Goal: Task Accomplishment & Management: Use online tool/utility

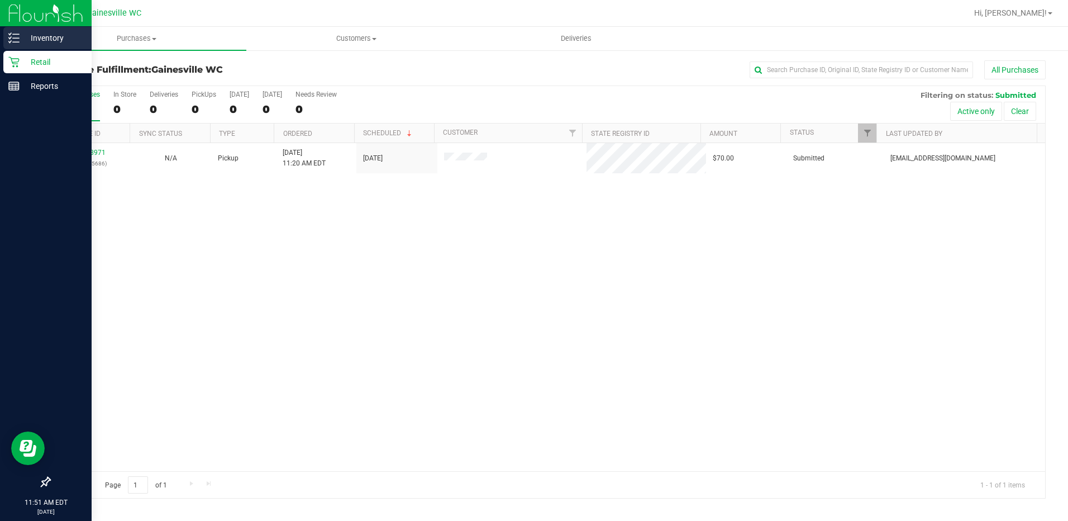
click at [41, 37] on p "Inventory" at bounding box center [53, 37] width 67 height 13
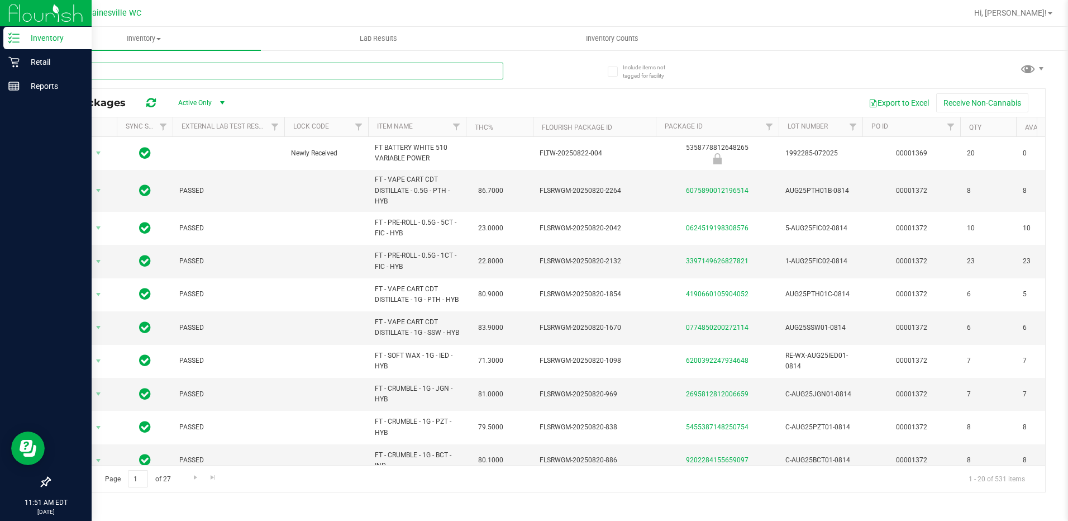
click at [162, 72] on input "text" at bounding box center [276, 71] width 454 height 17
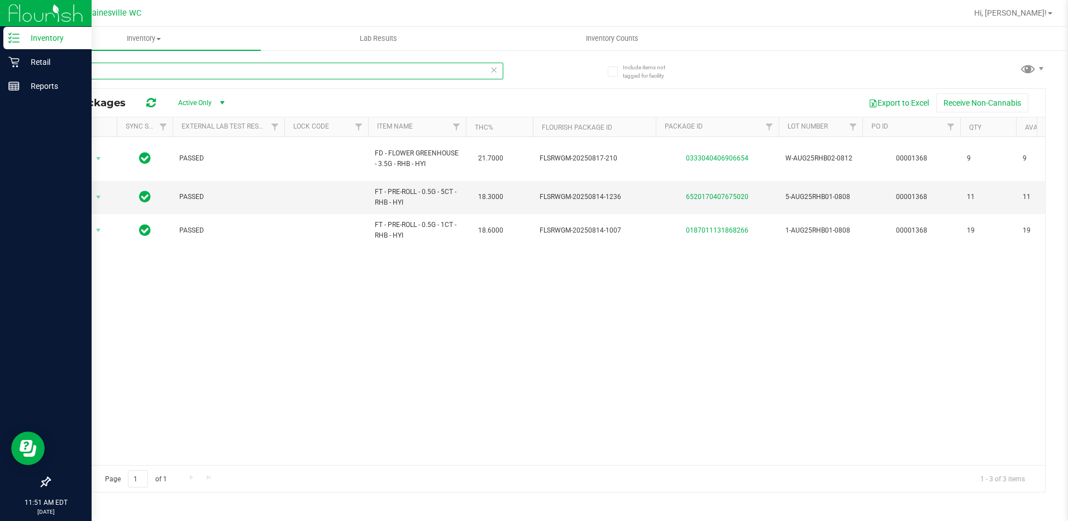
type input "rainbow"
click at [44, 59] on p "Retail" at bounding box center [53, 61] width 67 height 13
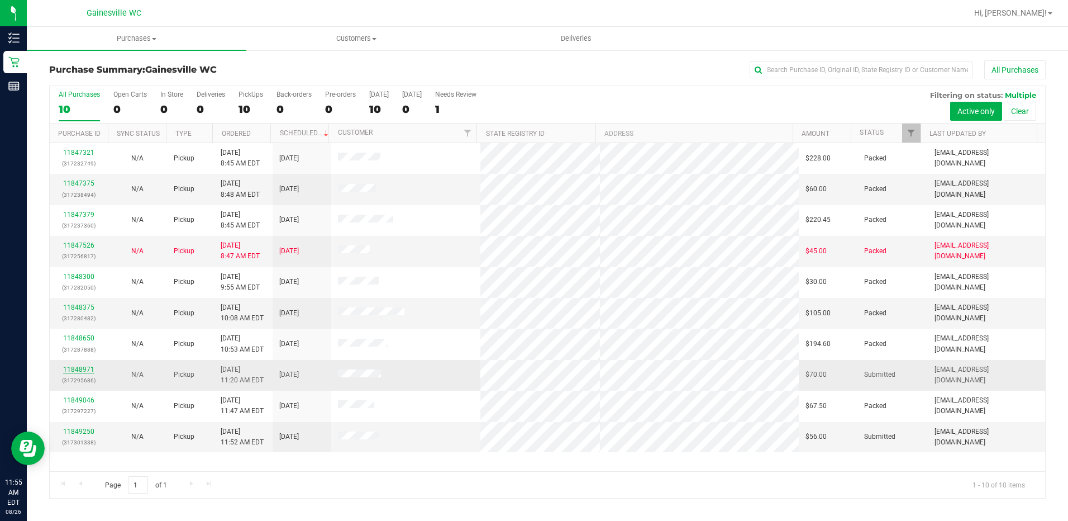
click at [87, 369] on link "11848971" at bounding box center [78, 369] width 31 height 8
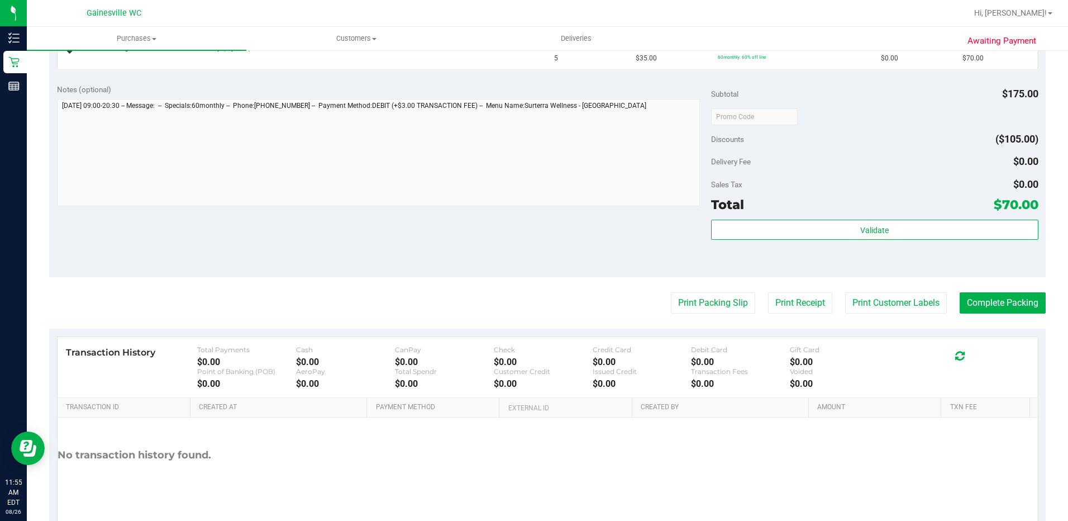
scroll to position [335, 0]
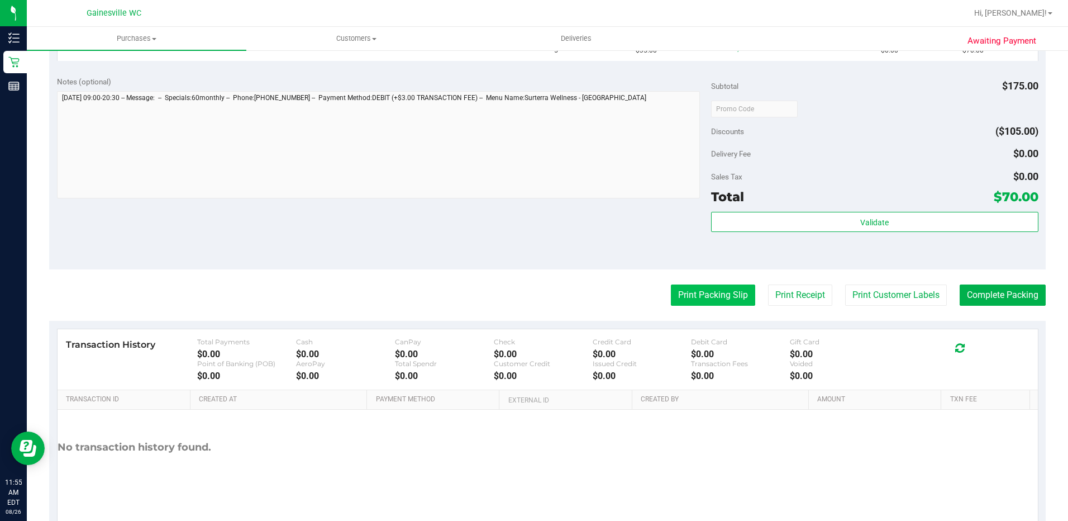
click at [704, 304] on button "Print Packing Slip" at bounding box center [713, 294] width 84 height 21
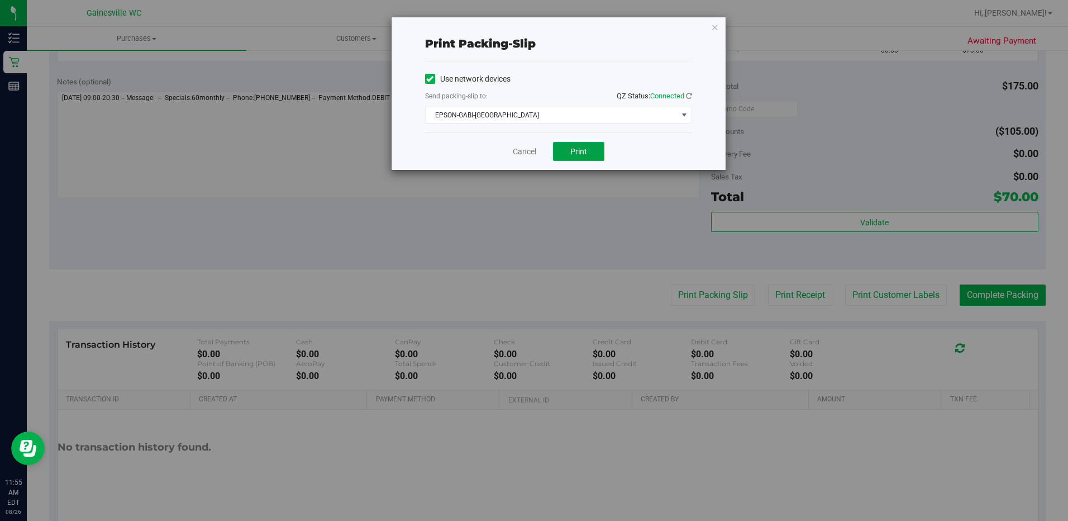
click at [573, 160] on button "Print" at bounding box center [578, 151] width 51 height 19
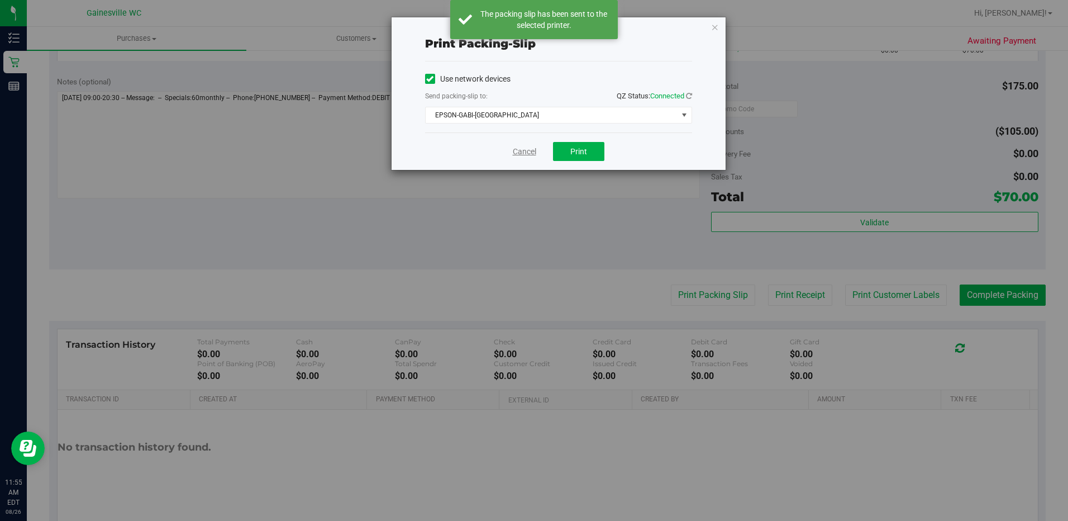
click at [516, 147] on link "Cancel" at bounding box center [524, 152] width 23 height 12
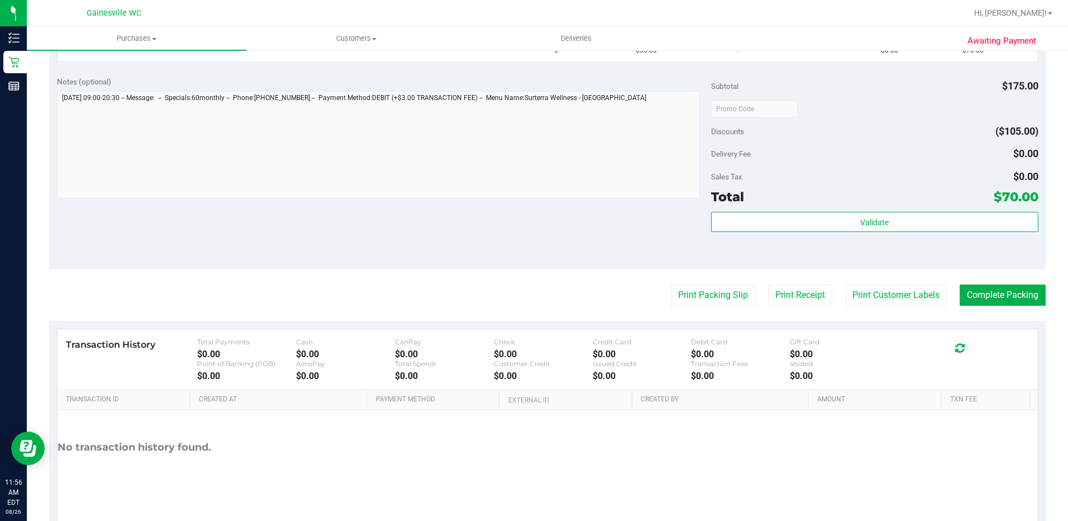
click at [671, 284] on button "Print Packing Slip" at bounding box center [713, 294] width 84 height 21
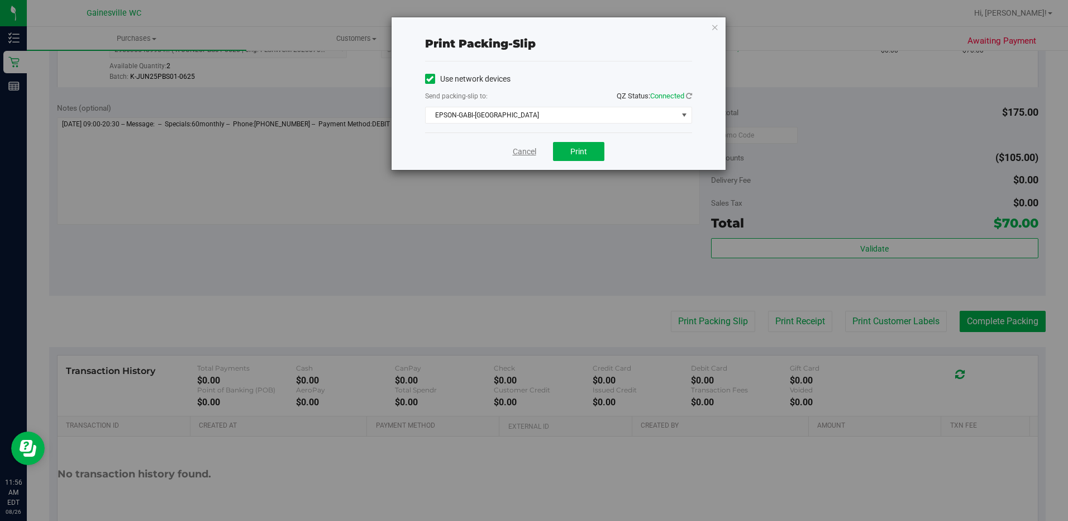
click at [514, 150] on link "Cancel" at bounding box center [524, 152] width 23 height 12
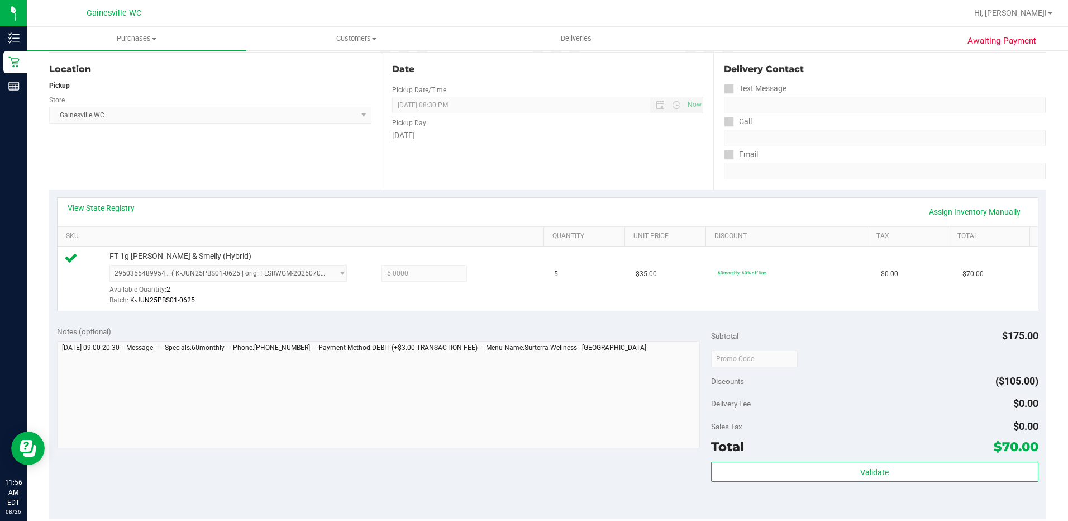
scroll to position [393, 0]
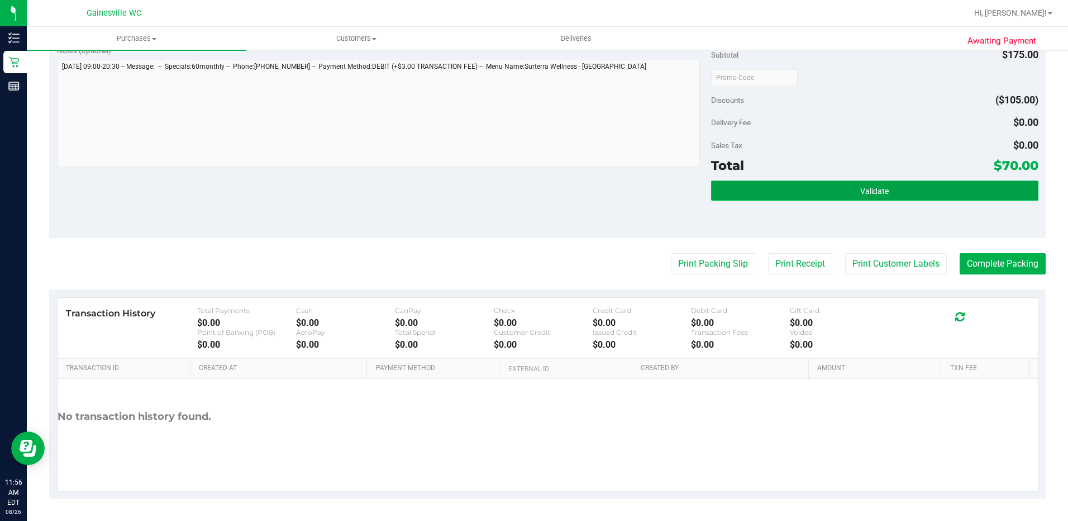
click at [794, 192] on button "Validate" at bounding box center [874, 190] width 327 height 20
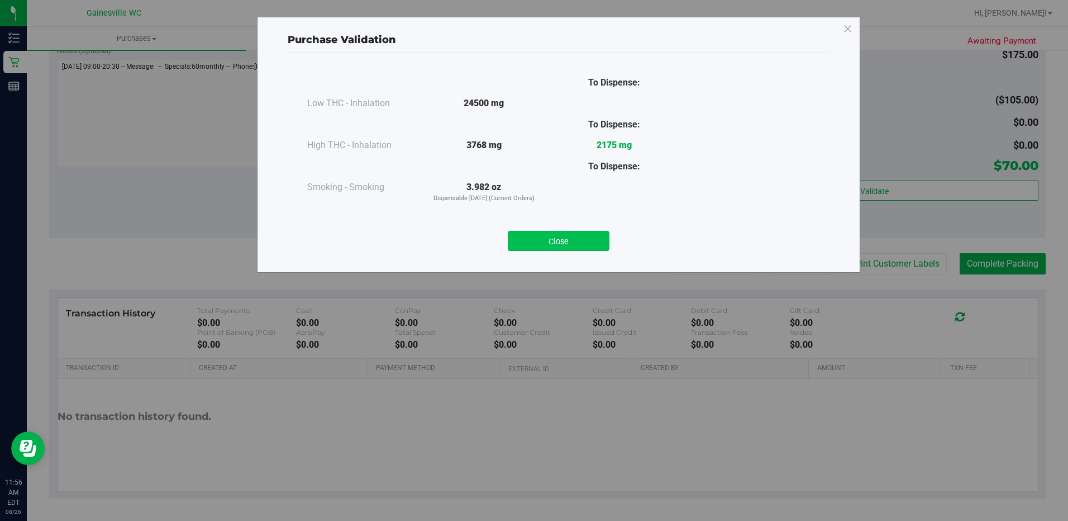
click at [574, 234] on button "Close" at bounding box center [559, 241] width 102 height 20
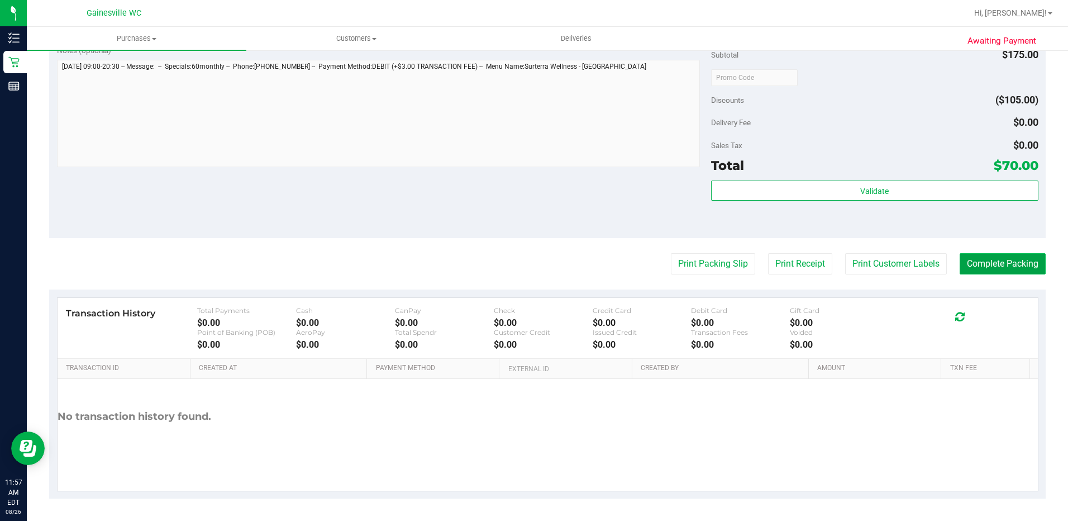
click at [987, 262] on button "Complete Packing" at bounding box center [1003, 263] width 86 height 21
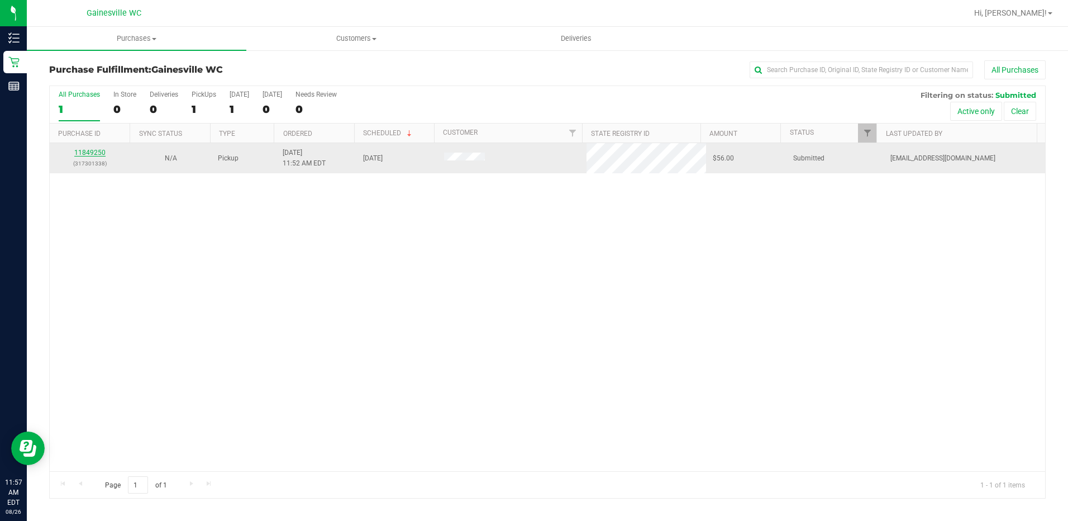
click at [97, 154] on link "11849250" at bounding box center [89, 153] width 31 height 8
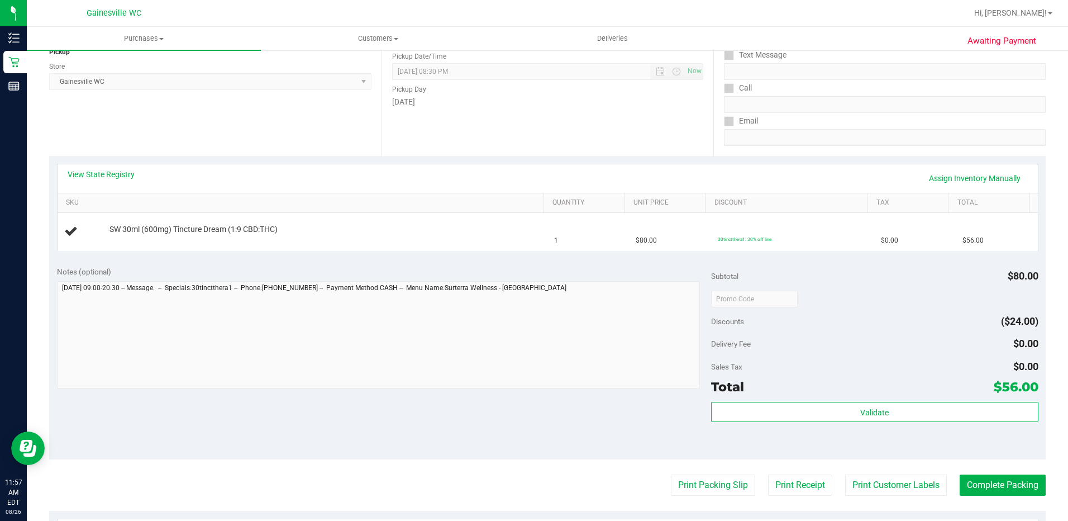
scroll to position [168, 0]
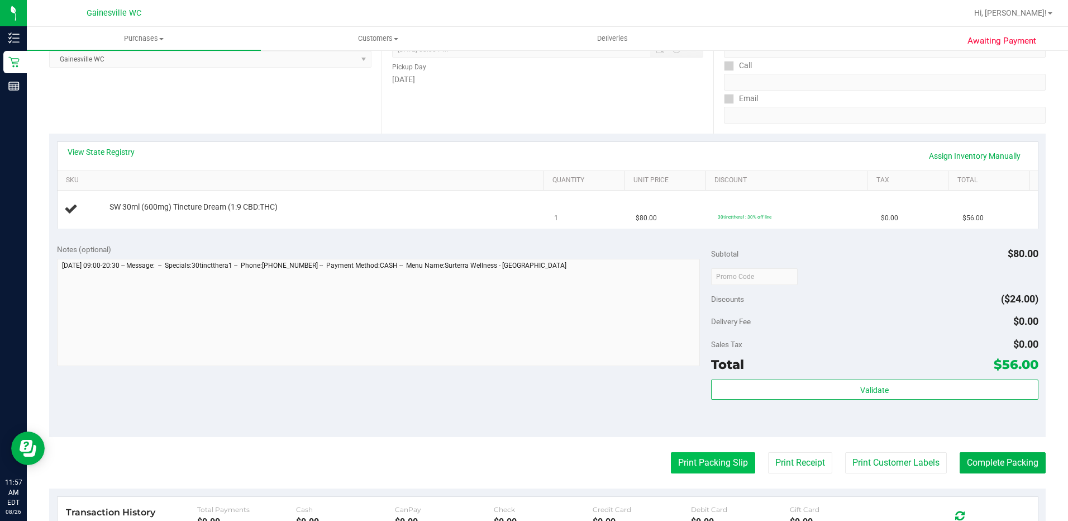
click at [710, 460] on button "Print Packing Slip" at bounding box center [713, 462] width 84 height 21
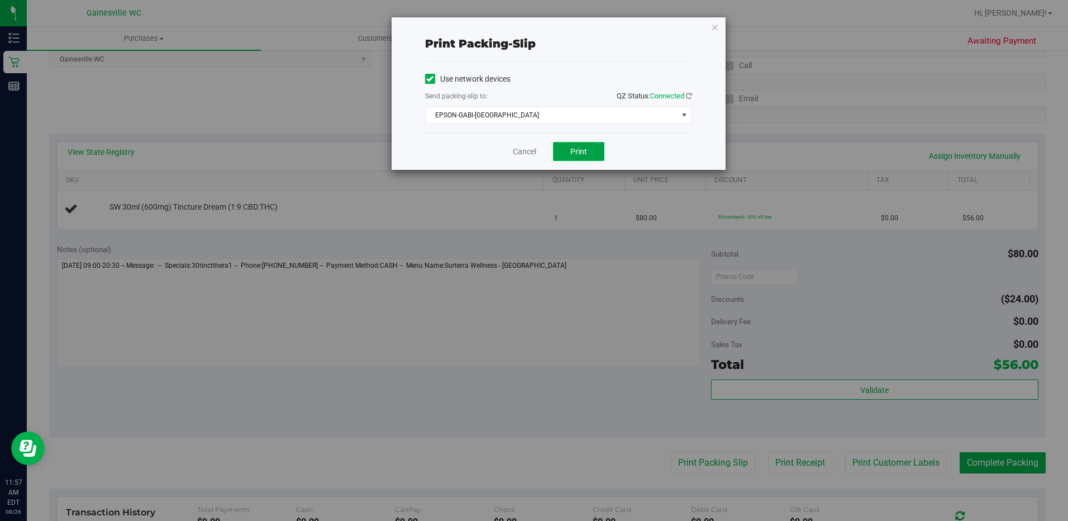
click at [569, 147] on button "Print" at bounding box center [578, 151] width 51 height 19
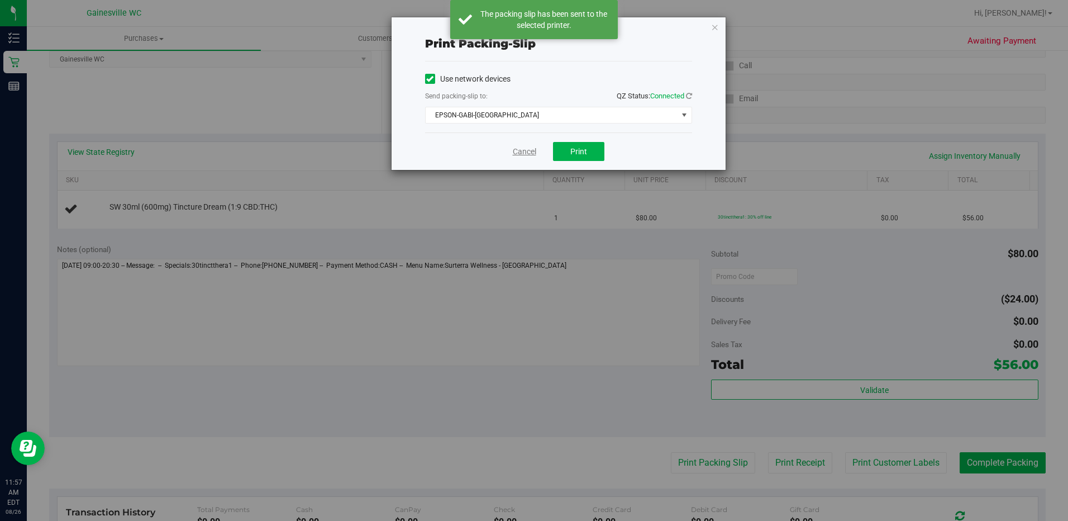
click at [521, 147] on link "Cancel" at bounding box center [524, 152] width 23 height 12
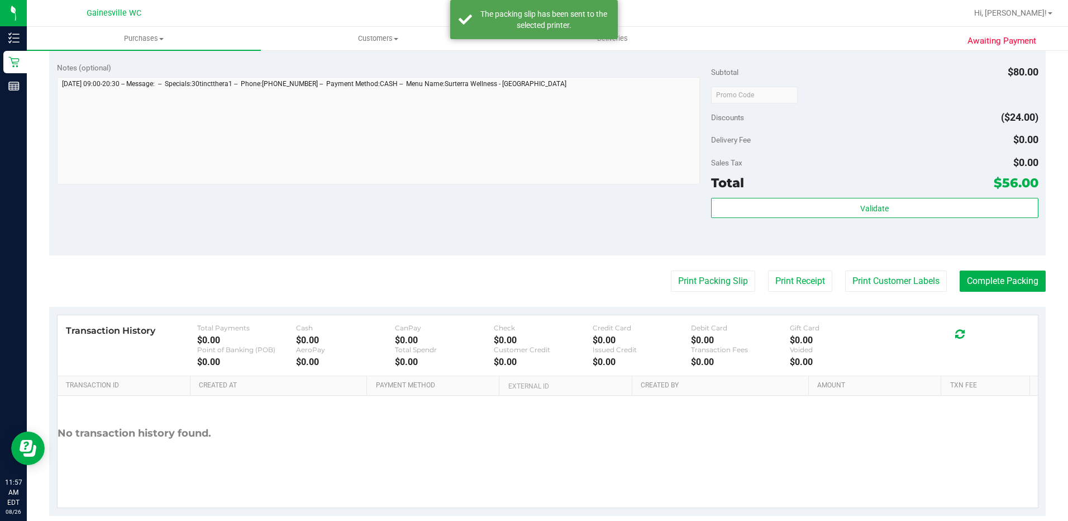
scroll to position [366, 0]
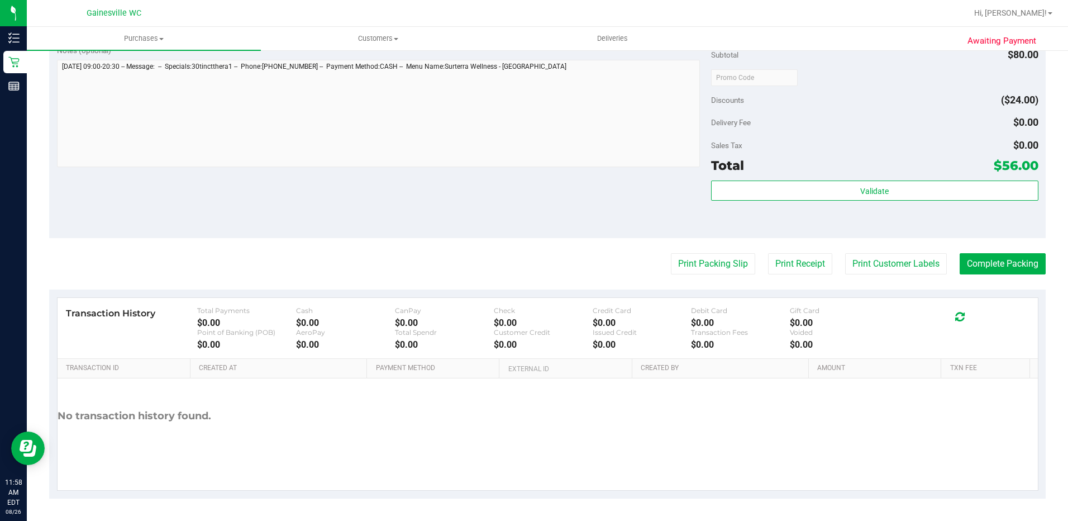
click at [671, 253] on button "Print Packing Slip" at bounding box center [713, 263] width 84 height 21
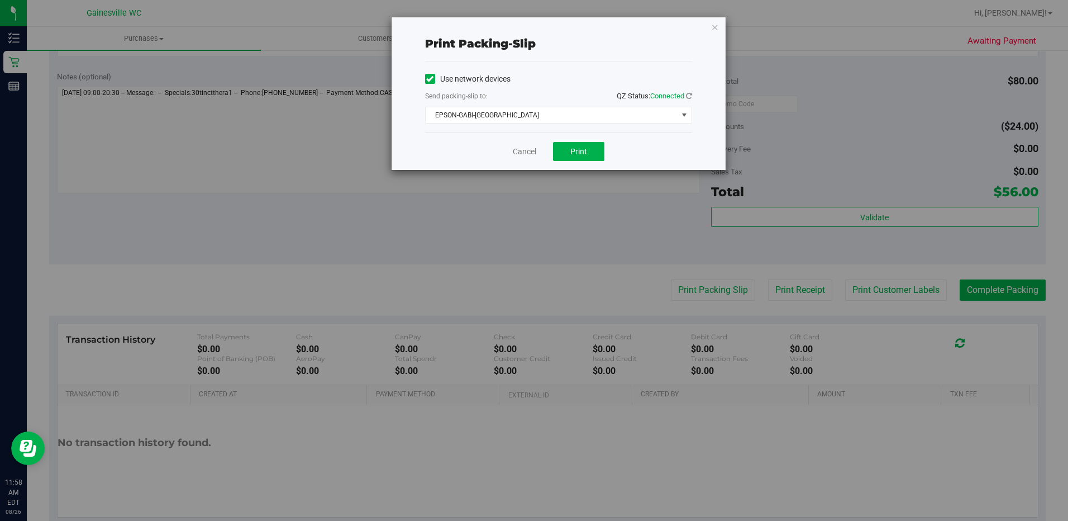
click at [527, 145] on div "Cancel Print" at bounding box center [558, 150] width 267 height 37
click at [531, 156] on link "Cancel" at bounding box center [524, 152] width 23 height 12
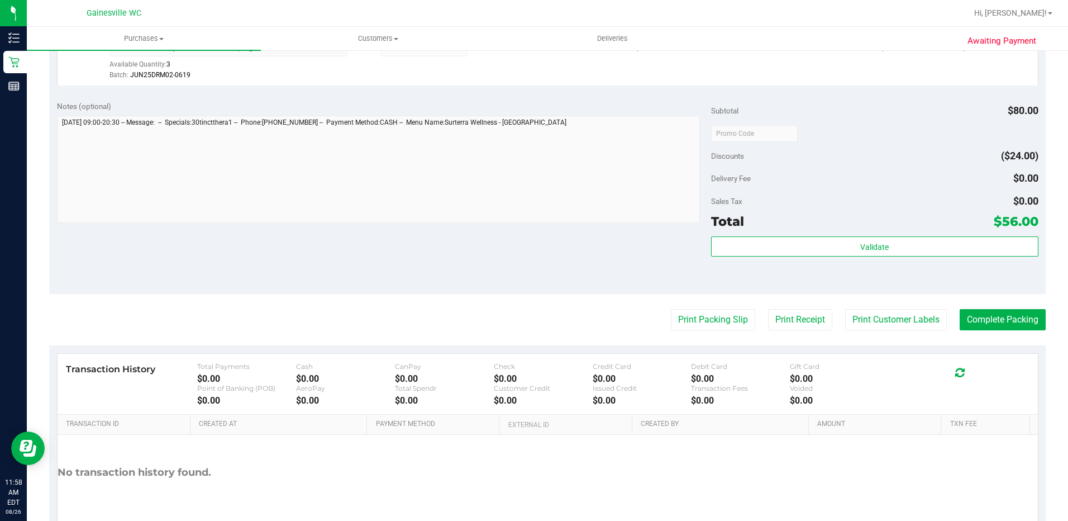
scroll to position [393, 0]
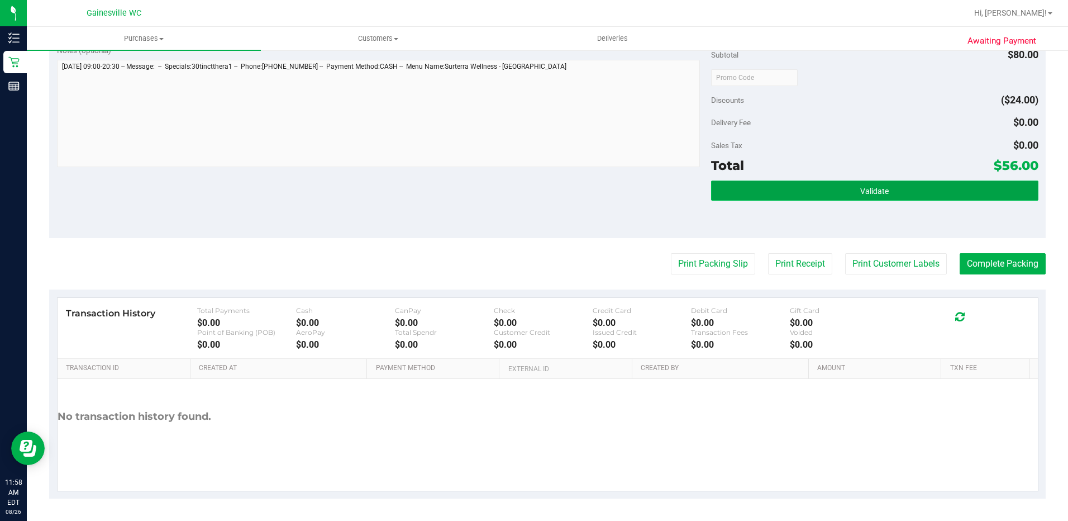
click at [749, 195] on button "Validate" at bounding box center [874, 190] width 327 height 20
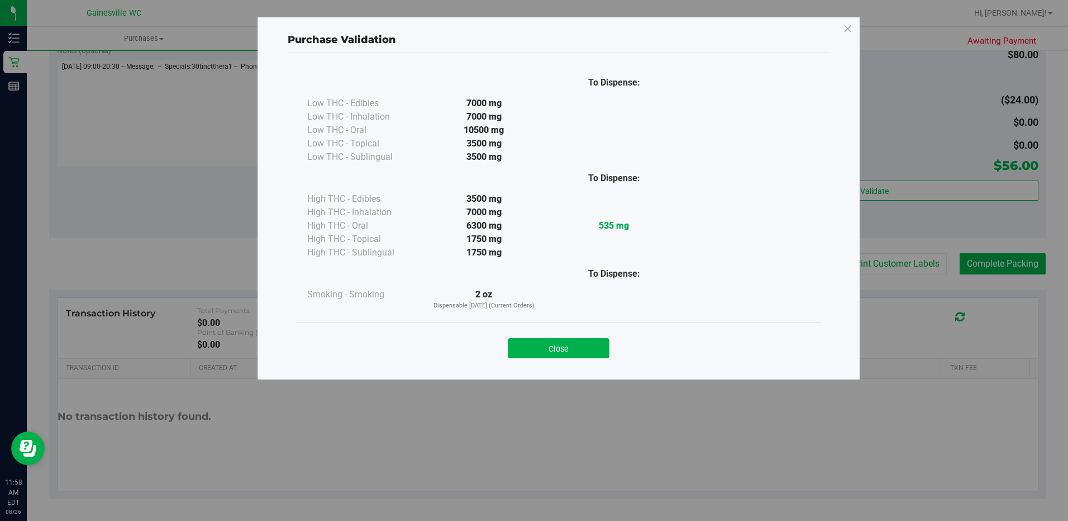
click at [571, 343] on button "Close" at bounding box center [559, 348] width 102 height 20
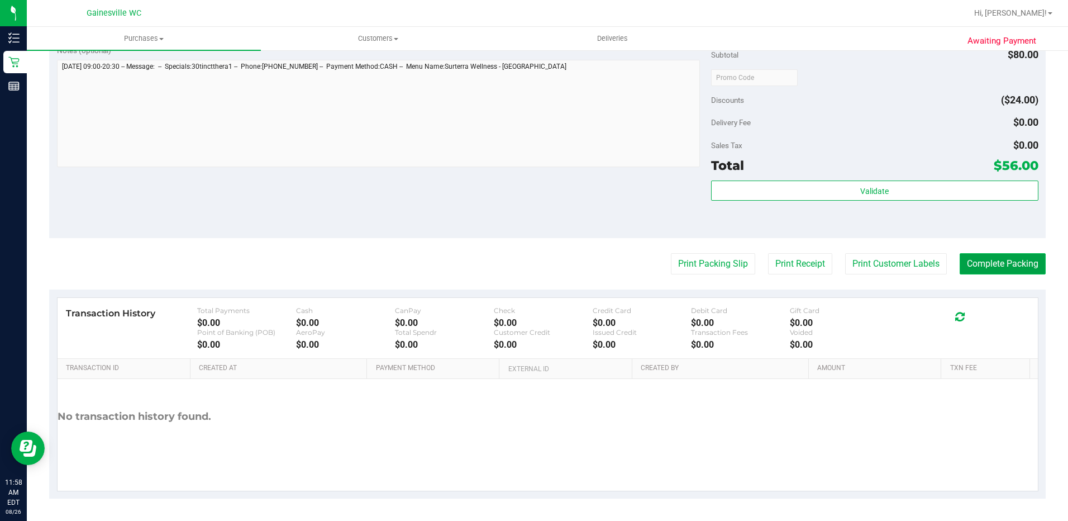
click at [984, 260] on button "Complete Packing" at bounding box center [1003, 263] width 86 height 21
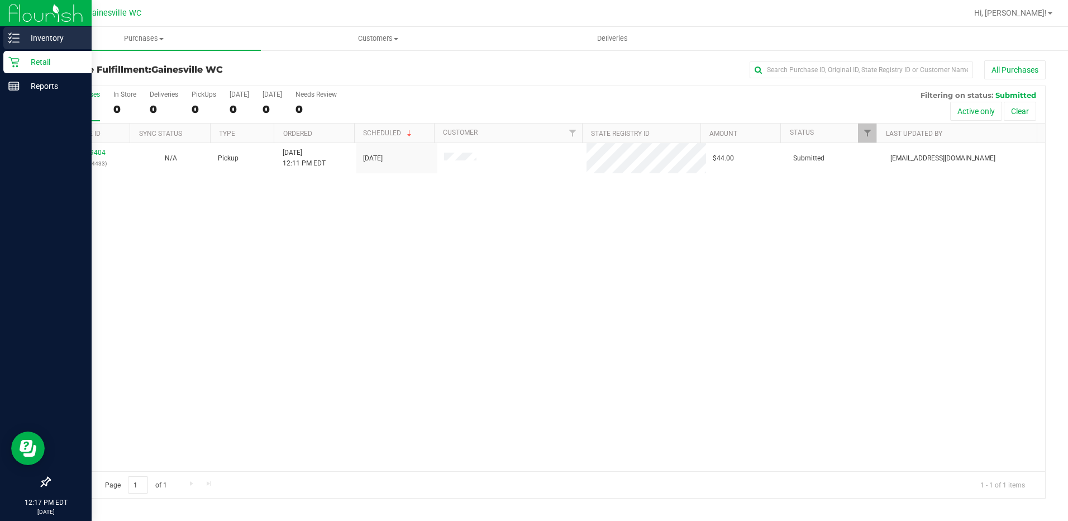
click at [28, 42] on p "Inventory" at bounding box center [53, 37] width 67 height 13
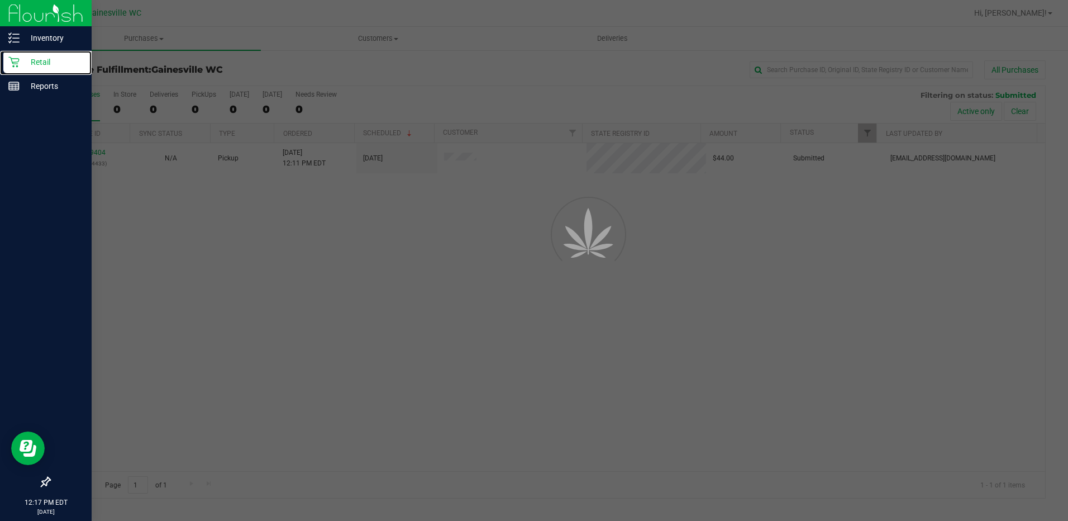
click at [31, 68] on p "Retail" at bounding box center [53, 61] width 67 height 13
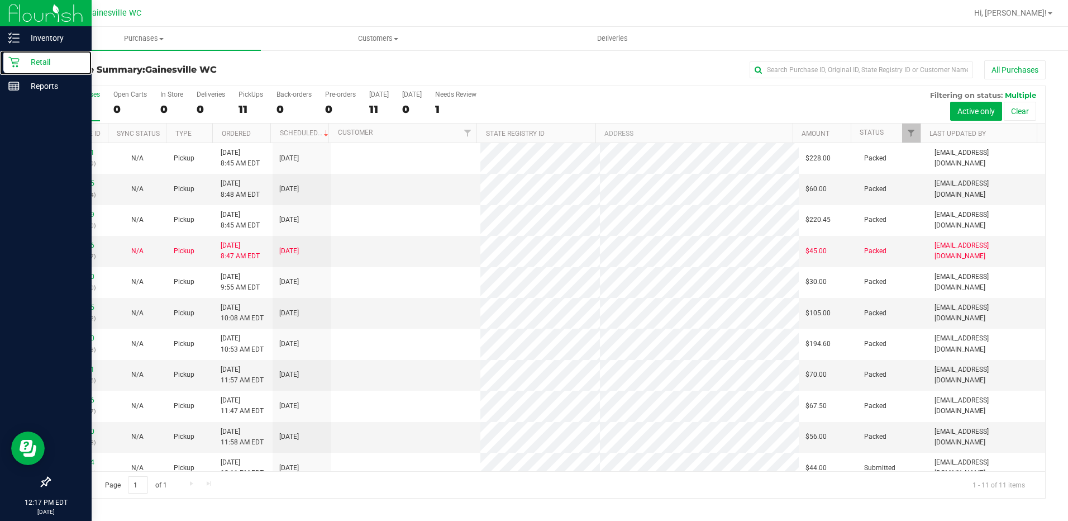
scroll to position [12, 0]
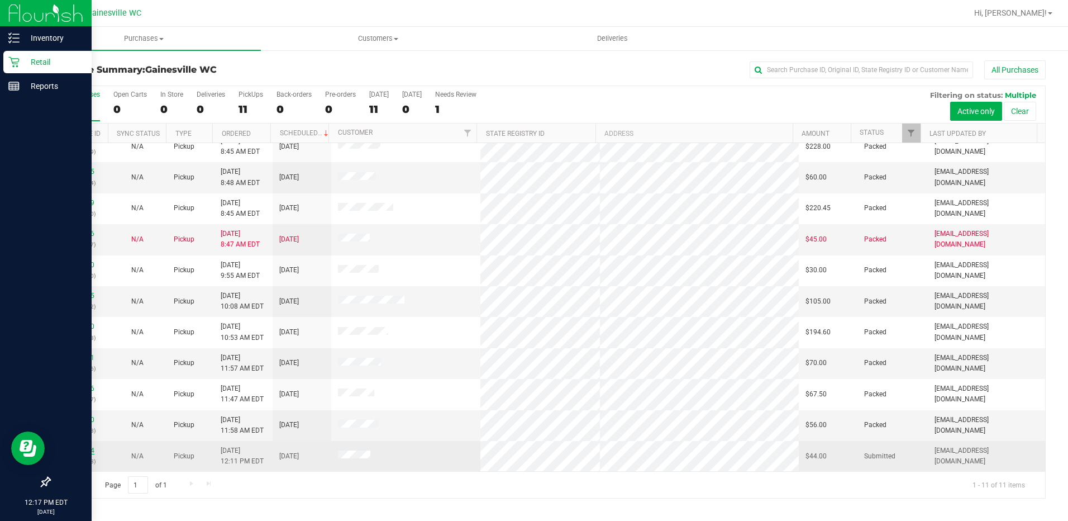
click at [78, 449] on link "11849404" at bounding box center [78, 450] width 31 height 8
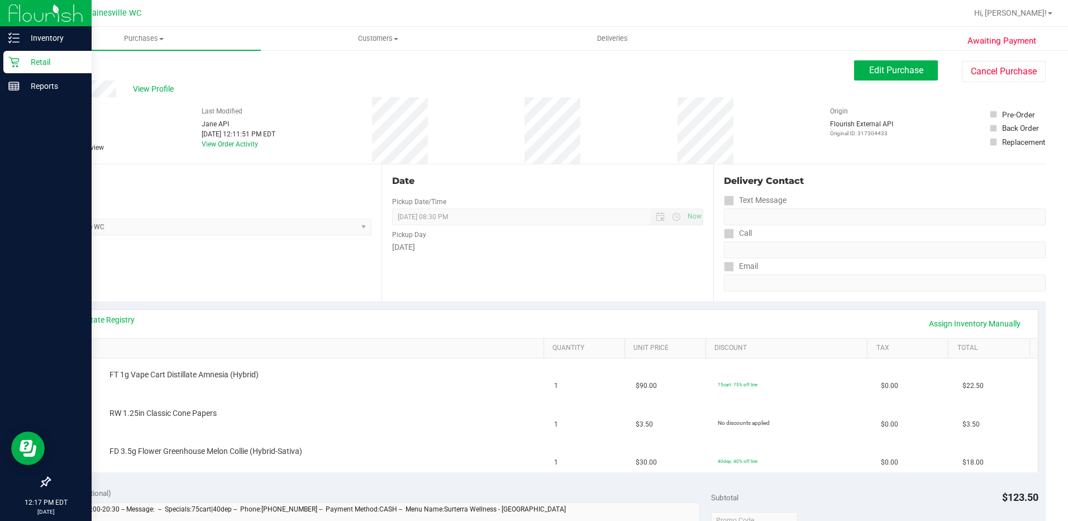
scroll to position [335, 0]
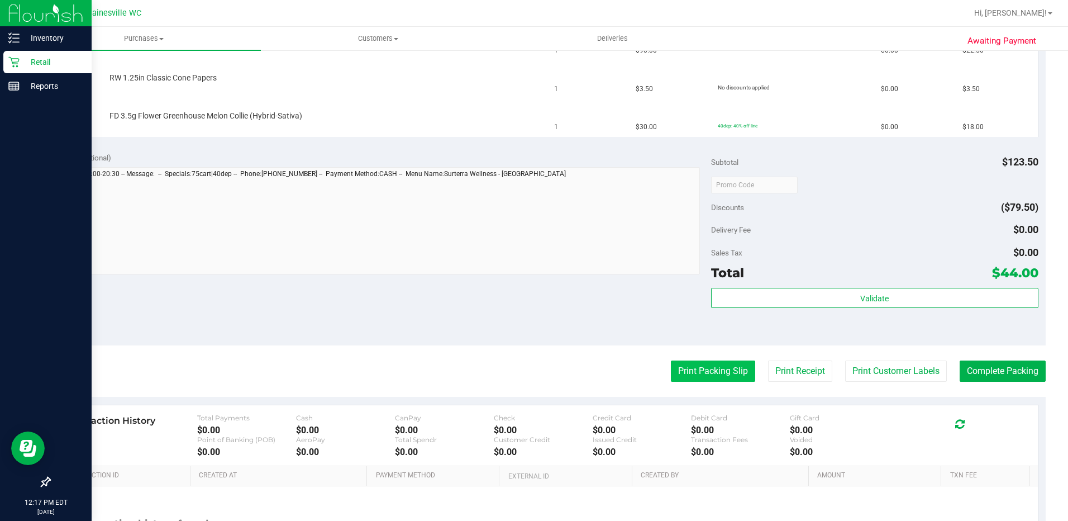
click at [685, 372] on button "Print Packing Slip" at bounding box center [713, 370] width 84 height 21
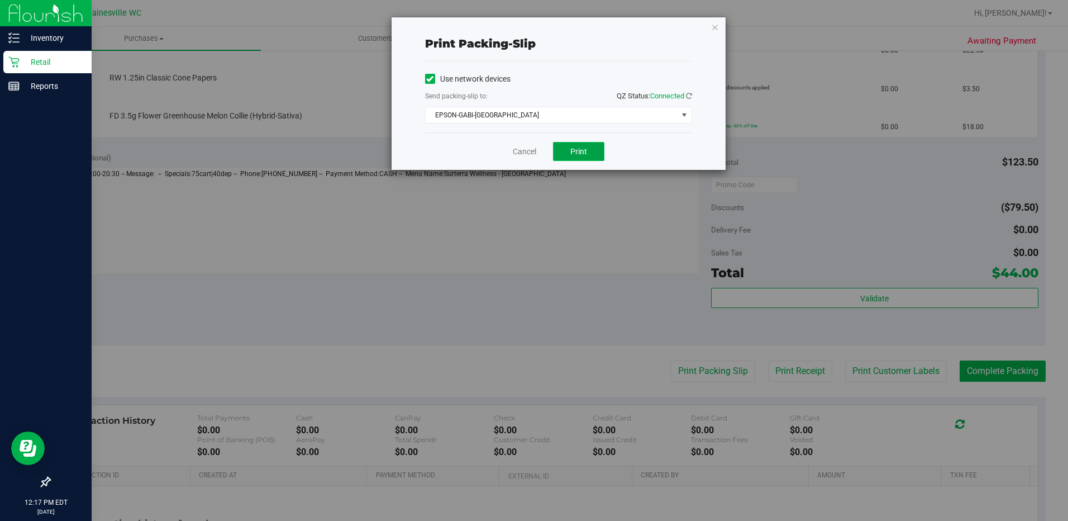
click at [575, 149] on span "Print" at bounding box center [578, 151] width 17 height 9
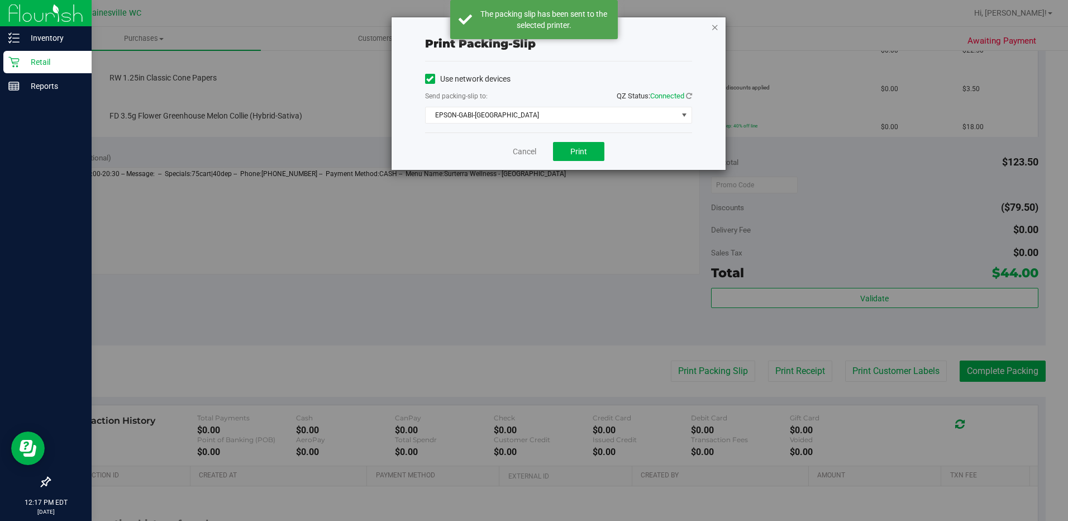
click at [713, 27] on icon "button" at bounding box center [715, 26] width 8 height 13
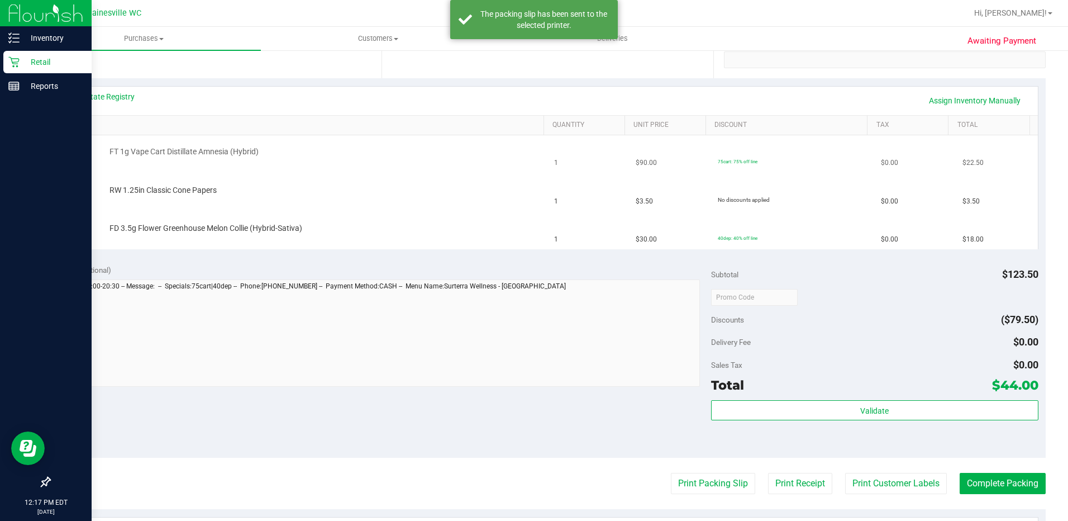
scroll to position [112, 0]
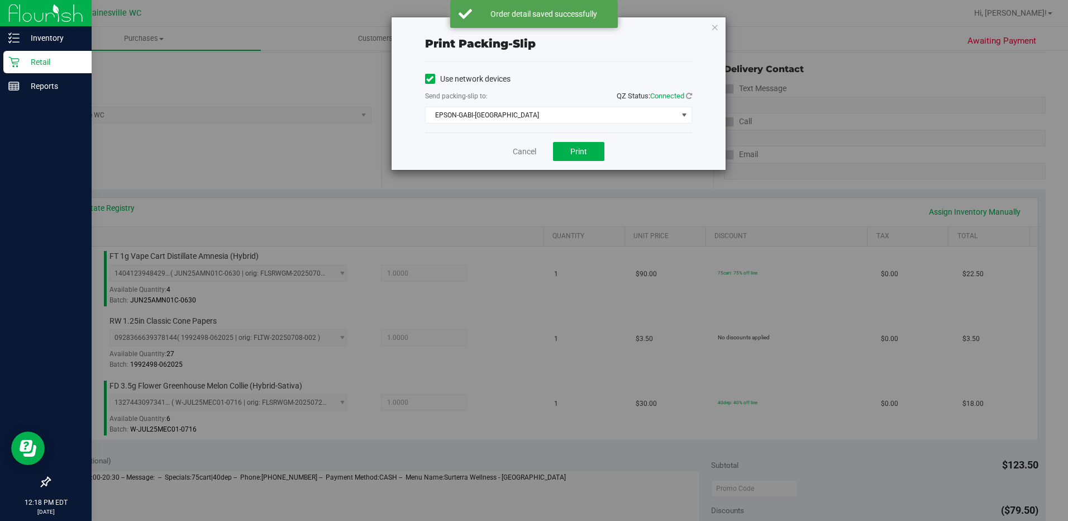
click at [543, 148] on div "Cancel Print" at bounding box center [558, 150] width 267 height 37
click at [540, 147] on div "Cancel Print" at bounding box center [558, 150] width 267 height 37
click at [532, 150] on link "Cancel" at bounding box center [524, 152] width 23 height 12
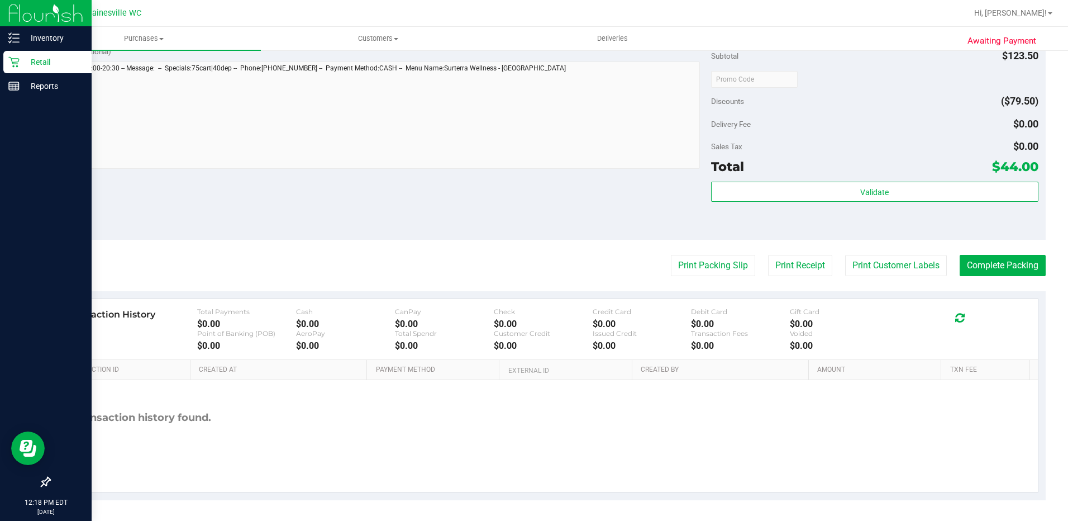
scroll to position [522, 0]
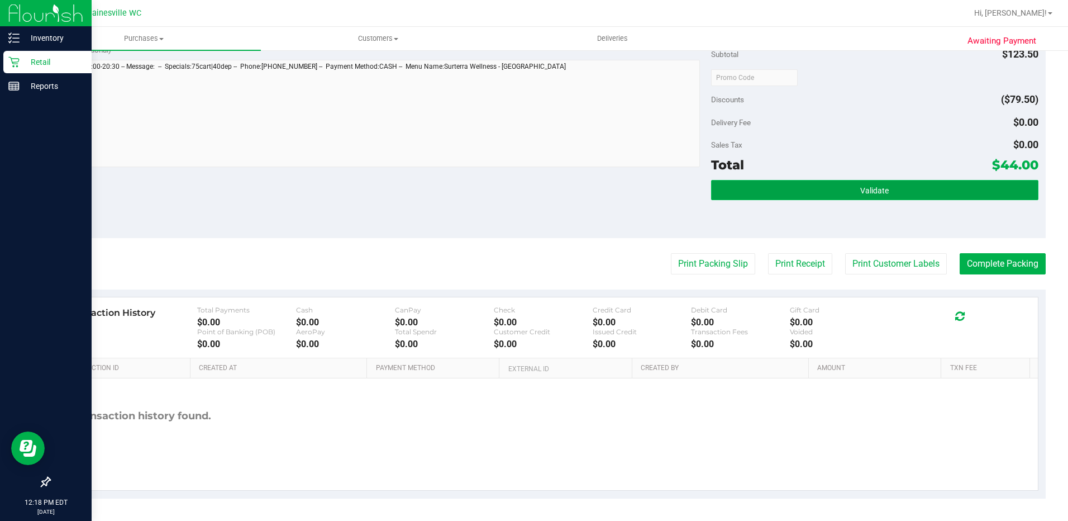
click at [847, 184] on button "Validate" at bounding box center [874, 190] width 327 height 20
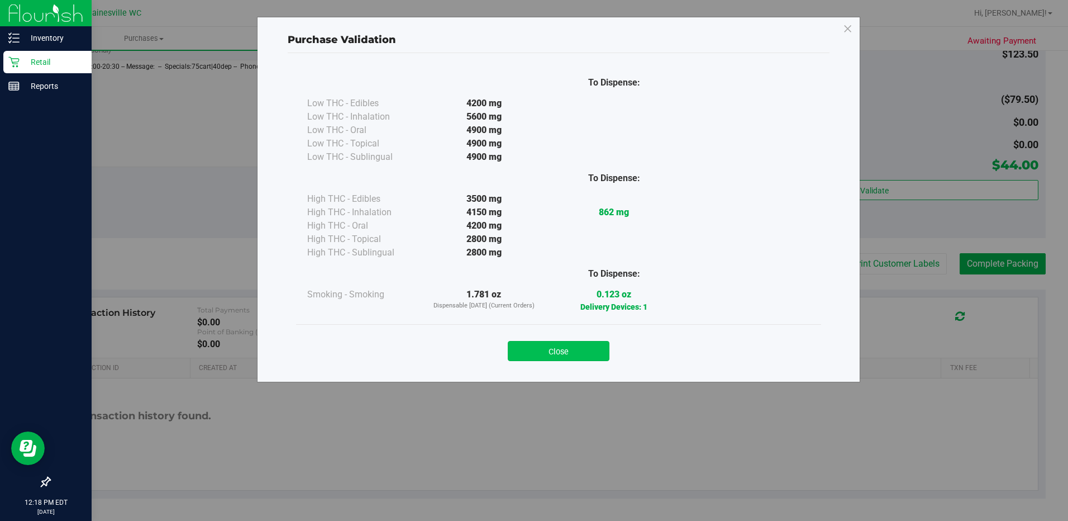
click at [578, 346] on button "Close" at bounding box center [559, 351] width 102 height 20
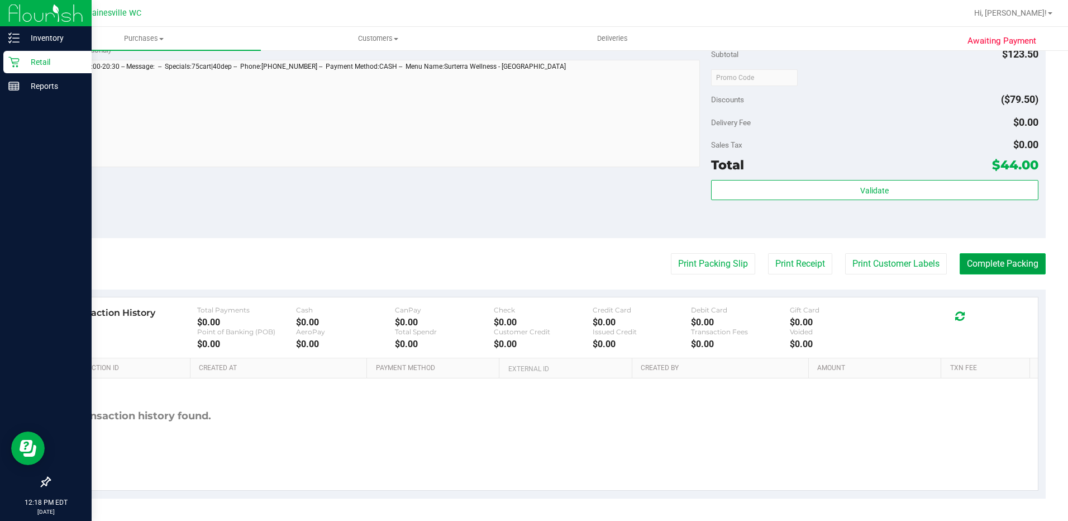
click at [963, 253] on button "Complete Packing" at bounding box center [1003, 263] width 86 height 21
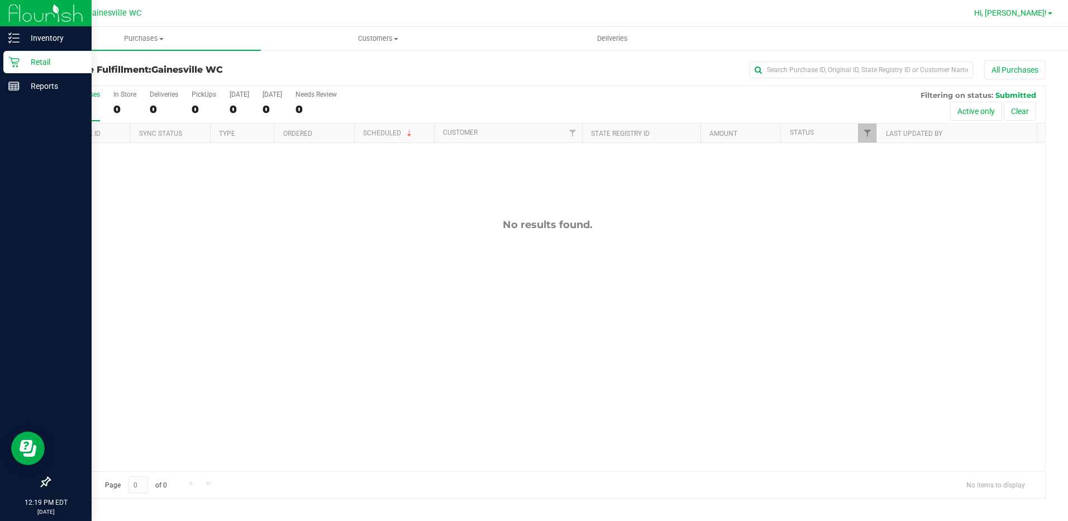
click at [1037, 15] on span "Hi, [PERSON_NAME]!" at bounding box center [1010, 12] width 73 height 9
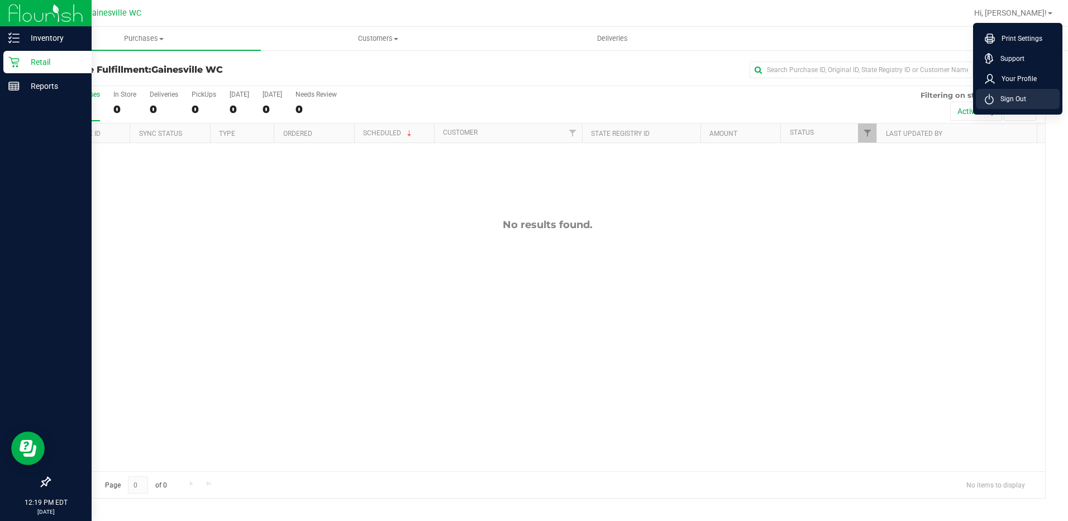
click at [993, 106] on li "Sign Out" at bounding box center [1018, 99] width 84 height 20
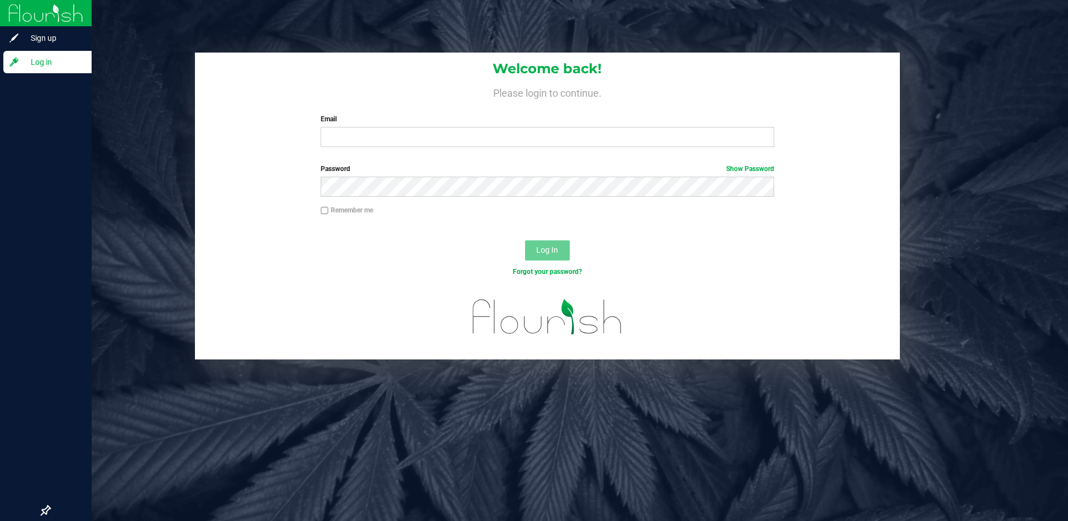
click at [388, 125] on div "Email Required Please format your email correctly." at bounding box center [547, 130] width 470 height 33
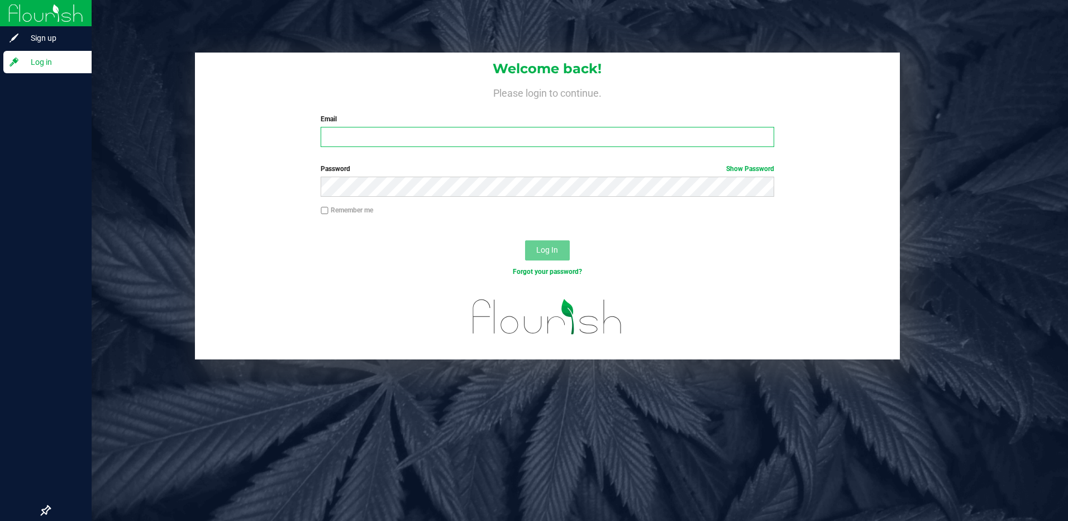
click at [389, 132] on input "Email" at bounding box center [548, 137] width 454 height 20
type input "hlovvorn@liveparallel.com"
click at [525, 240] on button "Log In" at bounding box center [547, 250] width 45 height 20
